Goal: Task Accomplishment & Management: Use online tool/utility

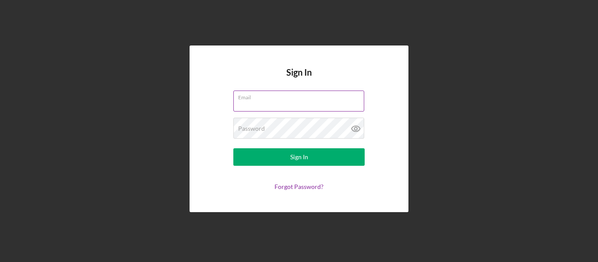
click at [295, 102] on input "Email" at bounding box center [298, 101] width 131 height 21
type input "[PERSON_NAME][EMAIL_ADDRESS][DOMAIN_NAME]"
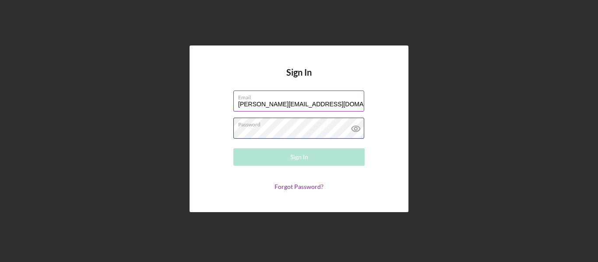
click at [298, 123] on div "Password Required" at bounding box center [298, 129] width 131 height 22
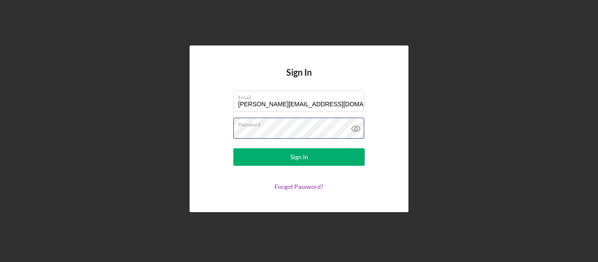
click at [233, 148] on button "Sign In" at bounding box center [298, 157] width 131 height 18
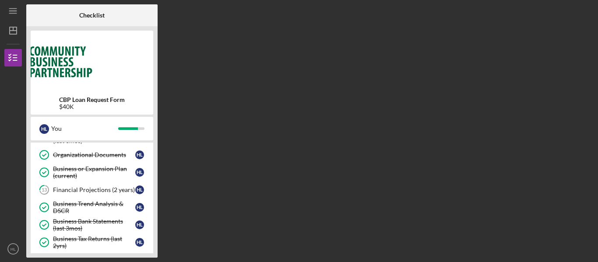
scroll to position [139, 0]
click at [112, 193] on div "Financial Projections (2 years)" at bounding box center [94, 190] width 82 height 7
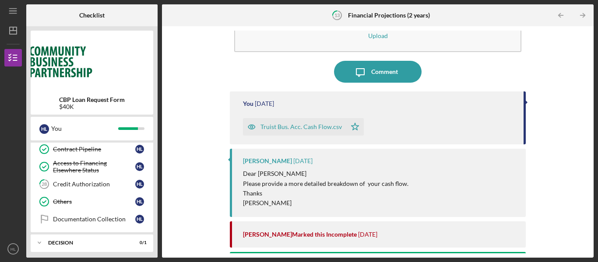
scroll to position [450, 0]
